Goal: Task Accomplishment & Management: Use online tool/utility

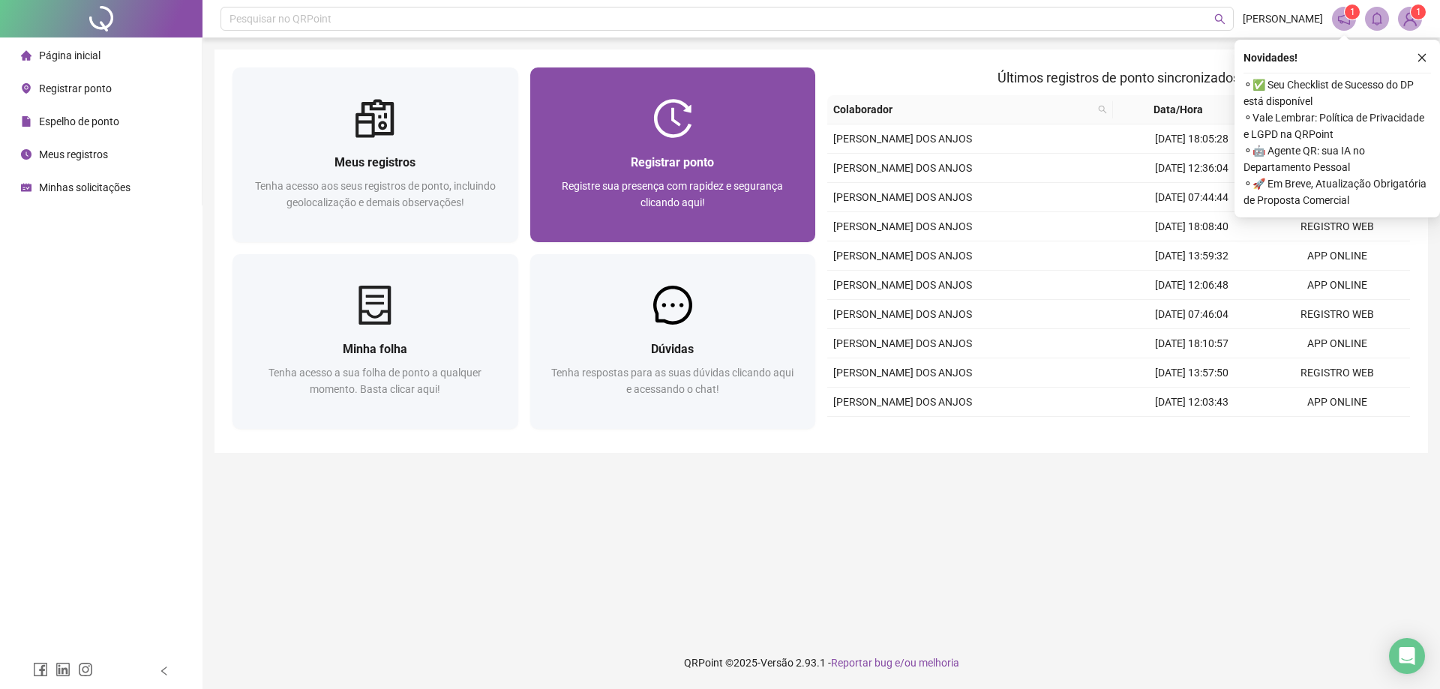
click at [665, 167] on span "Registrar ponto" at bounding box center [672, 162] width 83 height 14
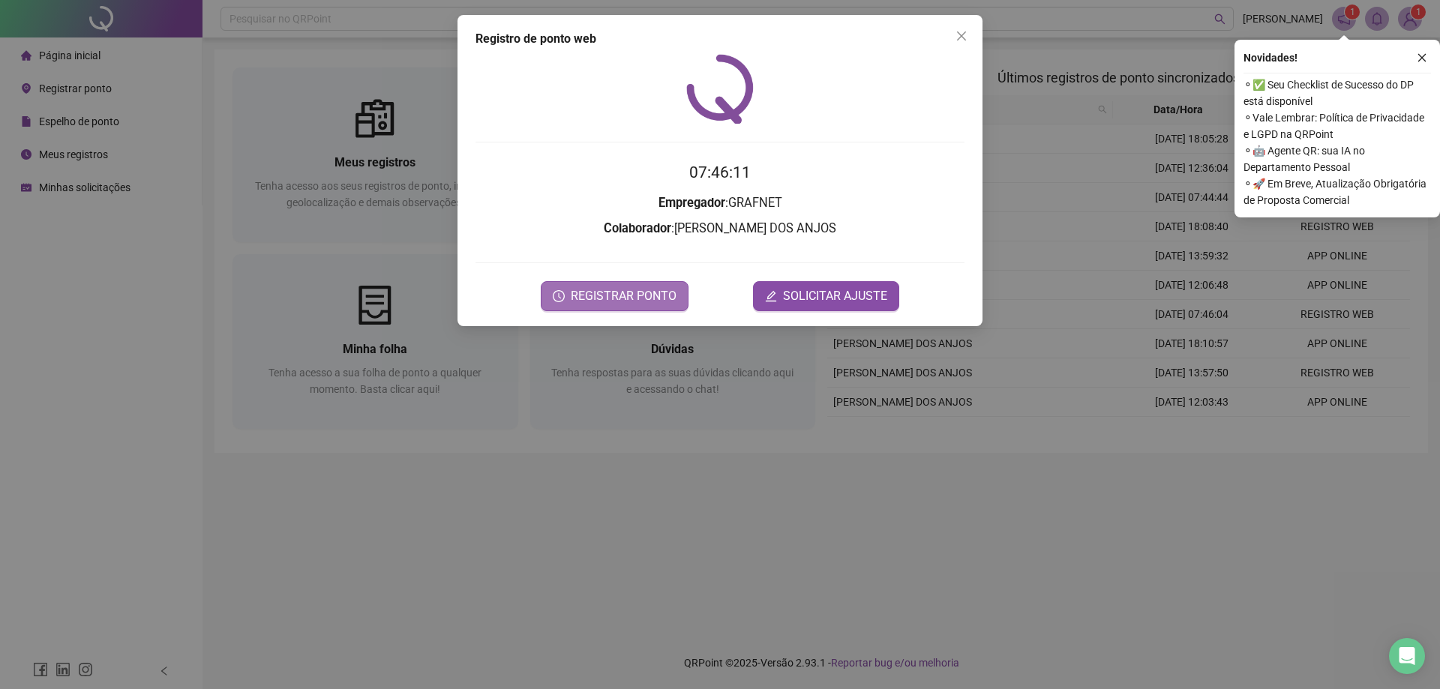
click at [602, 283] on button "REGISTRAR PONTO" at bounding box center [615, 296] width 148 height 30
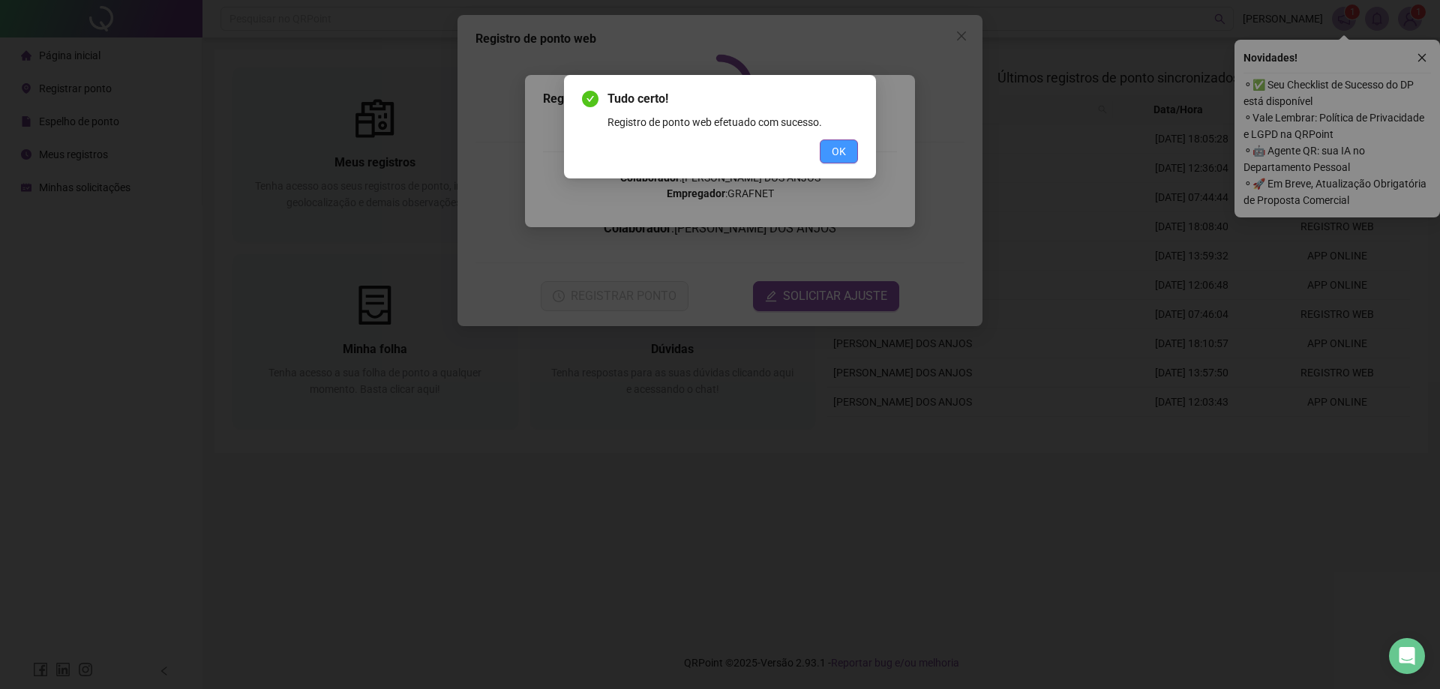
click at [853, 147] on button "OK" at bounding box center [839, 151] width 38 height 24
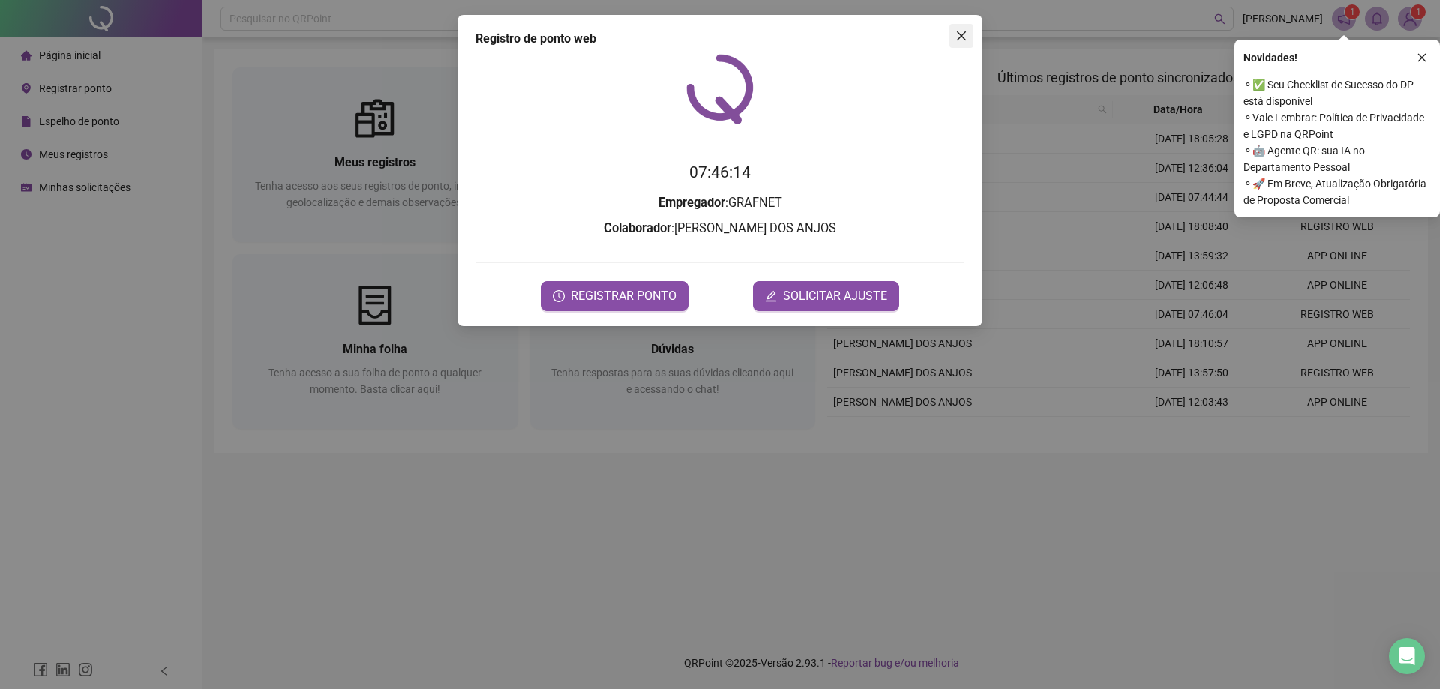
click at [956, 37] on icon "close" at bounding box center [961, 36] width 12 height 12
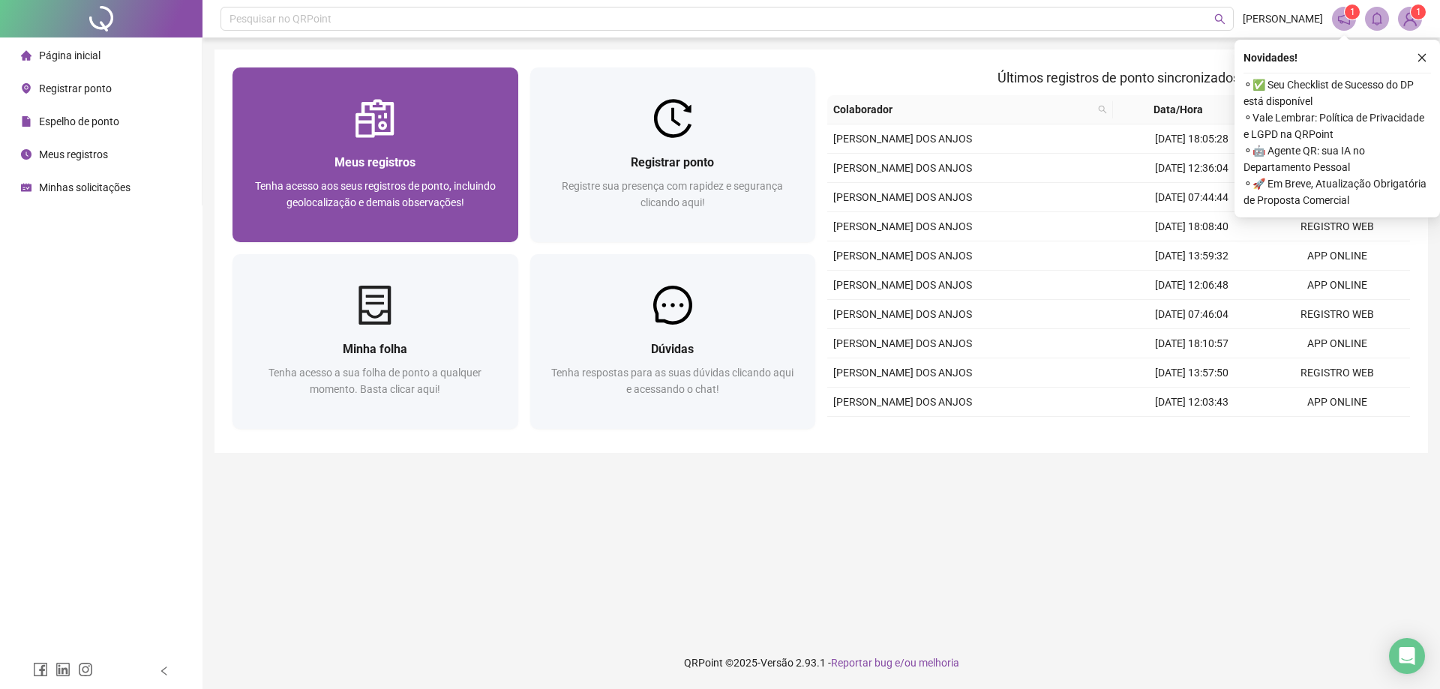
click at [308, 136] on div at bounding box center [375, 118] width 286 height 39
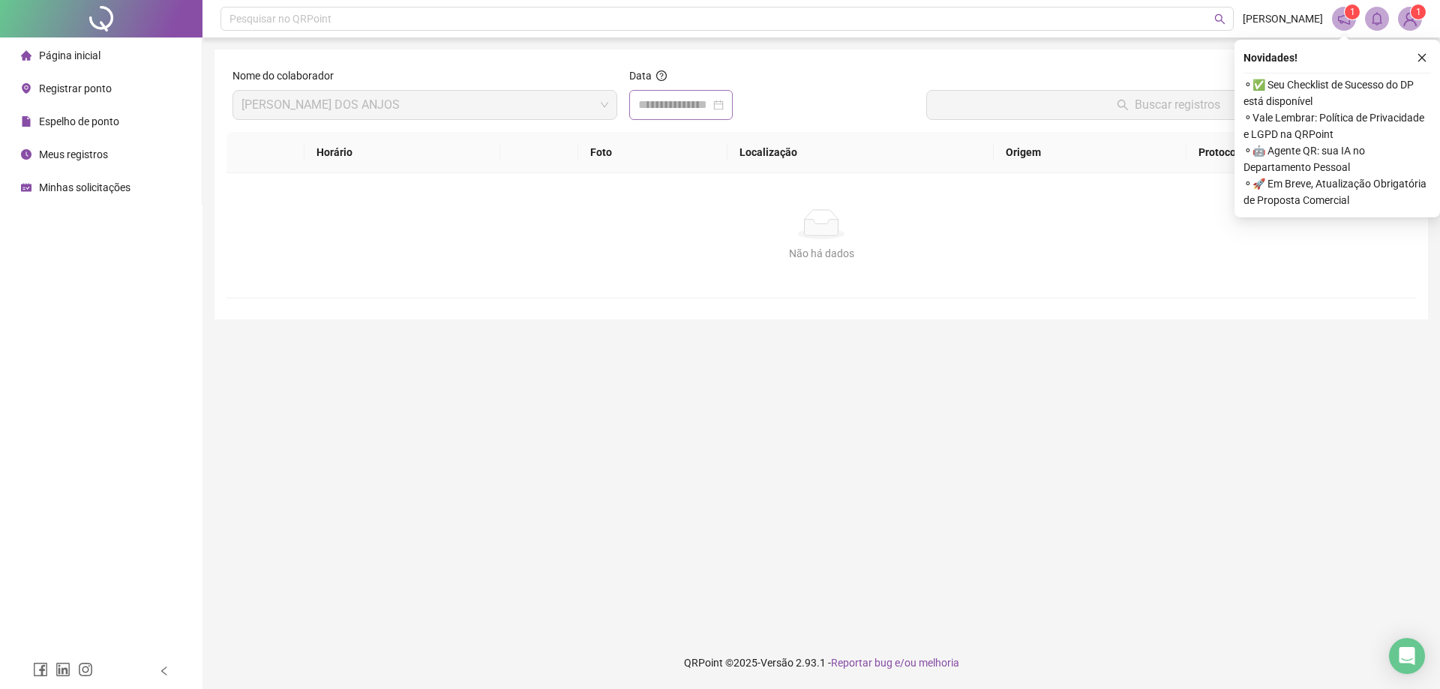
click at [724, 108] on div at bounding box center [680, 105] width 85 height 18
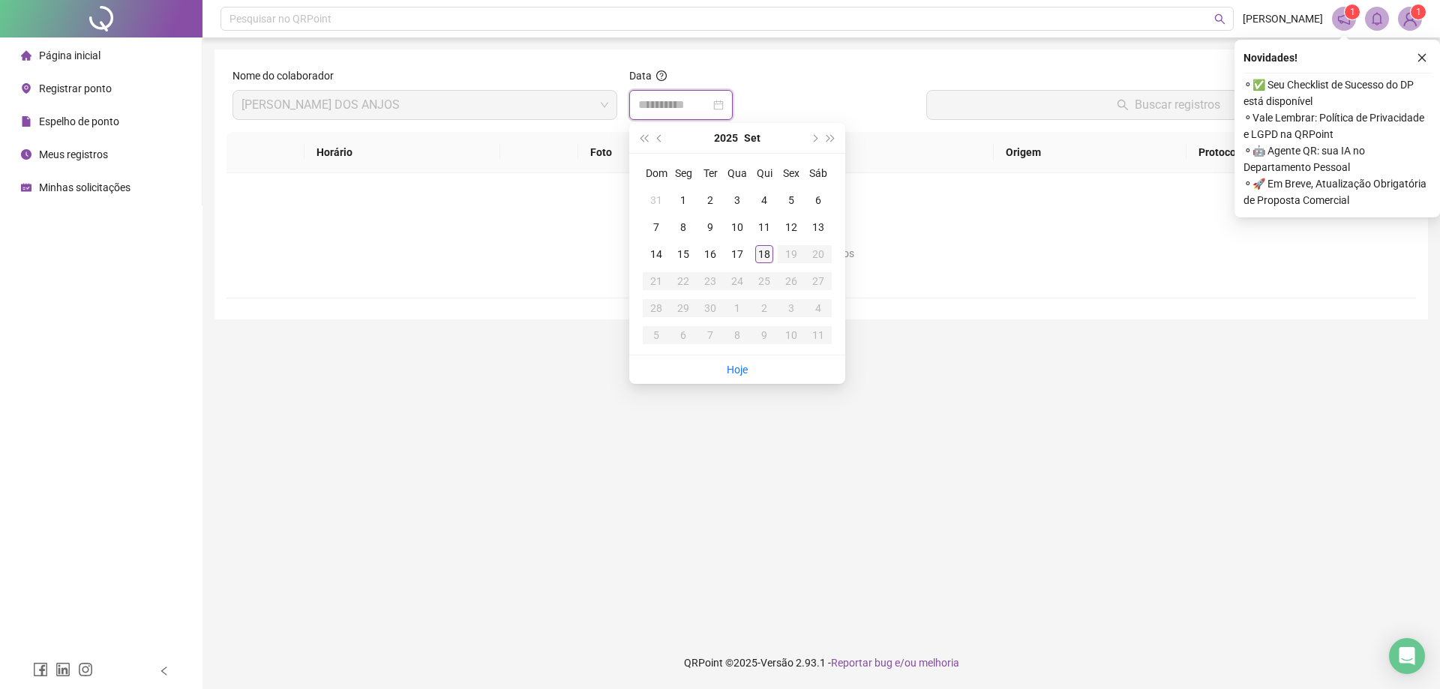
type input "**********"
click at [759, 252] on div "18" at bounding box center [764, 254] width 18 height 18
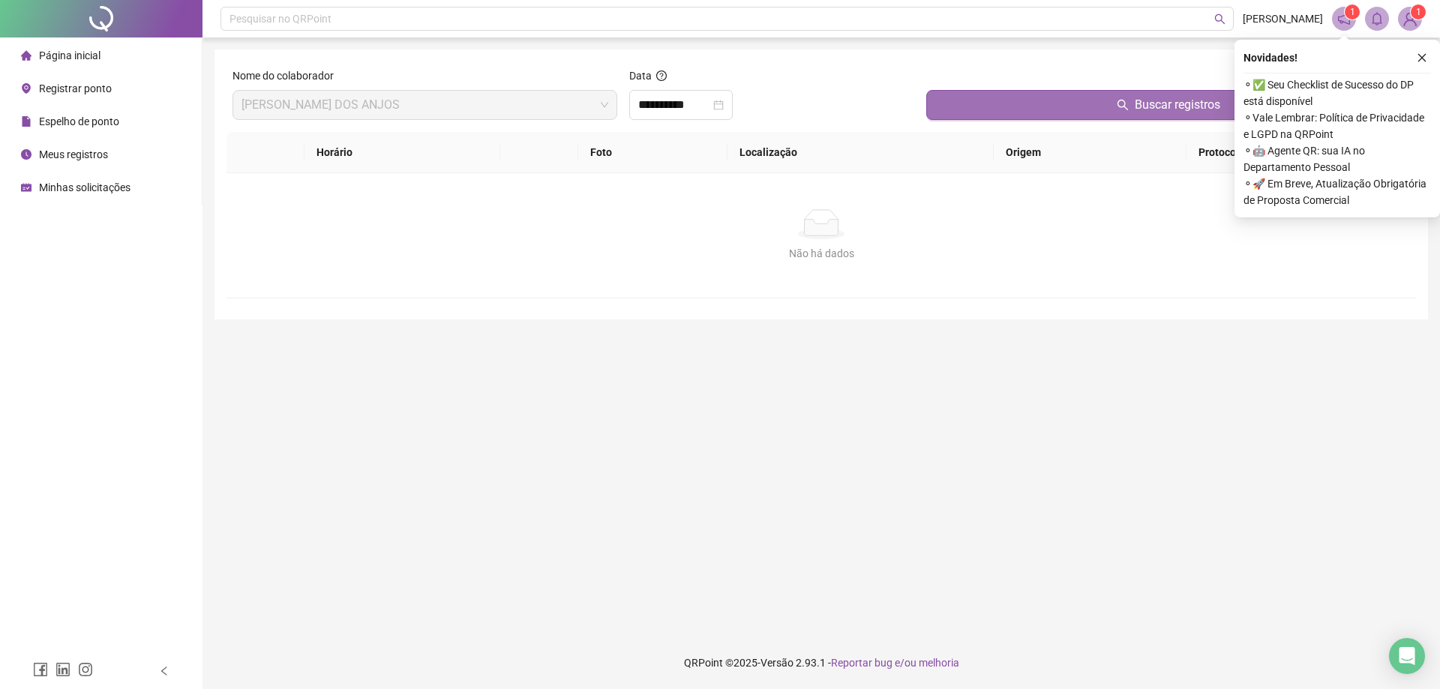
click at [998, 100] on button "Buscar registros" at bounding box center [1168, 105] width 484 height 30
